Goal: Complete application form

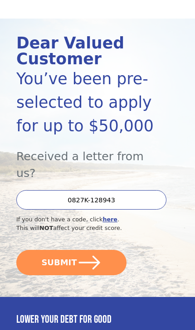
scroll to position [80, 0]
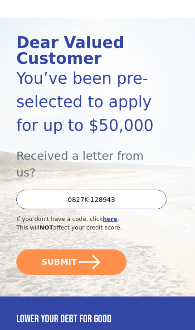
click at [108, 249] on button "SUBMIT" at bounding box center [71, 261] width 110 height 25
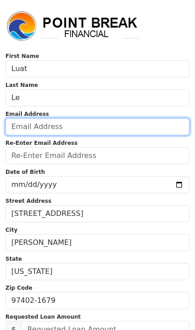
click at [119, 129] on input "email" at bounding box center [97, 126] width 184 height 17
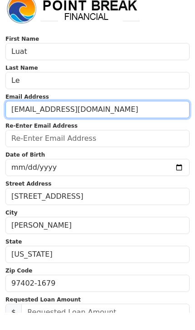
type input "Lukele1975@gmail.com"
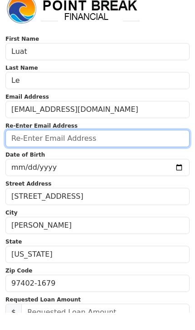
click at [120, 147] on input "email" at bounding box center [97, 155] width 184 height 17
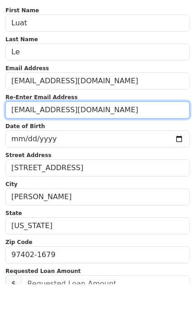
type input "Lukele1975@gmail.com"
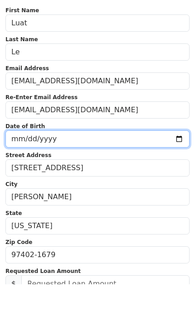
click at [90, 176] on input "date" at bounding box center [97, 184] width 184 height 17
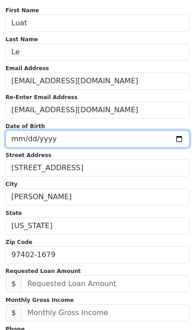
click at [137, 141] on input "2026-01-24" at bounding box center [97, 138] width 184 height 17
click at [119, 142] on input "1975-01-24" at bounding box center [97, 138] width 184 height 17
click at [95, 135] on input "1975-04-24" at bounding box center [97, 138] width 184 height 17
type input "1975-04-07"
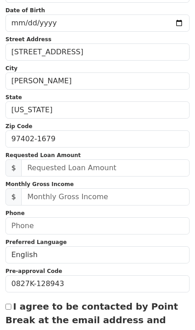
scroll to position [162, 0]
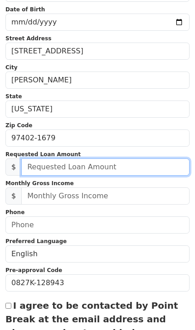
click at [131, 165] on input "text" at bounding box center [105, 166] width 168 height 17
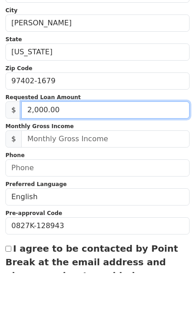
type input "20,000.00"
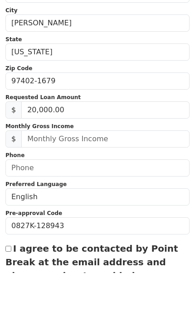
scroll to position [219, 0]
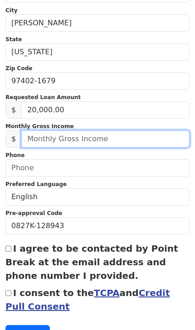
click at [135, 142] on input "text" at bounding box center [105, 138] width 168 height 17
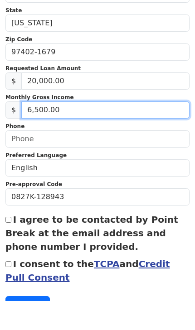
type input "65,000.00"
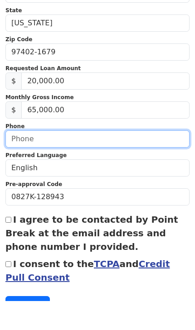
click at [135, 159] on input "text" at bounding box center [97, 167] width 184 height 17
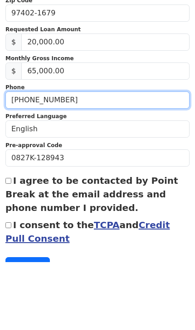
click at [24, 159] on input "(641) 743-5853" at bounding box center [97, 167] width 184 height 17
type input "(541) 743-5853"
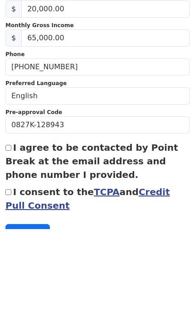
click at [11, 246] on input "I agree to be contacted by Point Break at the email address and phone number I …" at bounding box center [8, 249] width 6 height 6
checkbox input "true"
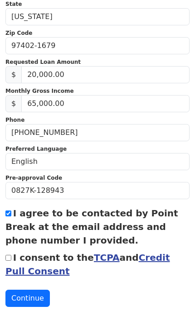
click at [8, 261] on input "I consent to the TCPA and Credit Pull Consent" at bounding box center [8, 258] width 6 height 6
checkbox input "true"
click at [37, 302] on button "Continue" at bounding box center [27, 298] width 44 height 17
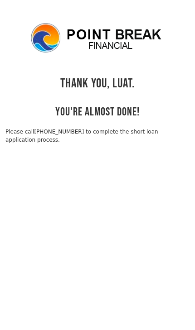
click at [46, 129] on link "[PHONE_NUMBER] to complete the short loan application process." at bounding box center [81, 135] width 152 height 14
click at [63, 133] on link "[PHONE_NUMBER] to complete the short loan application process." at bounding box center [81, 135] width 152 height 14
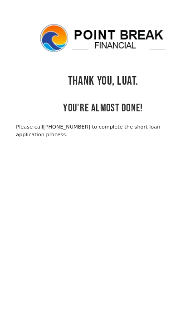
scroll to position [9, 0]
